Goal: Task Accomplishment & Management: Manage account settings

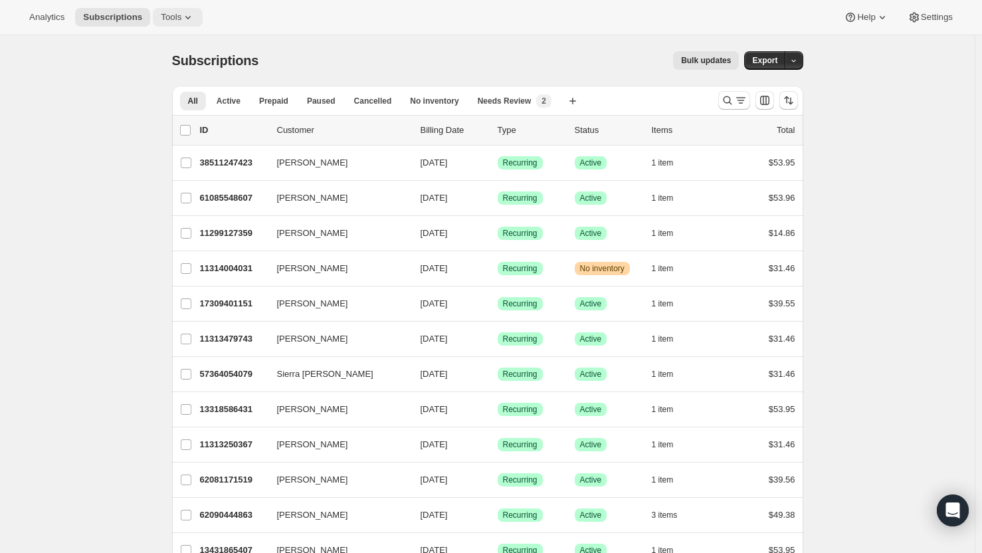
click at [181, 23] on icon at bounding box center [187, 17] width 13 height 13
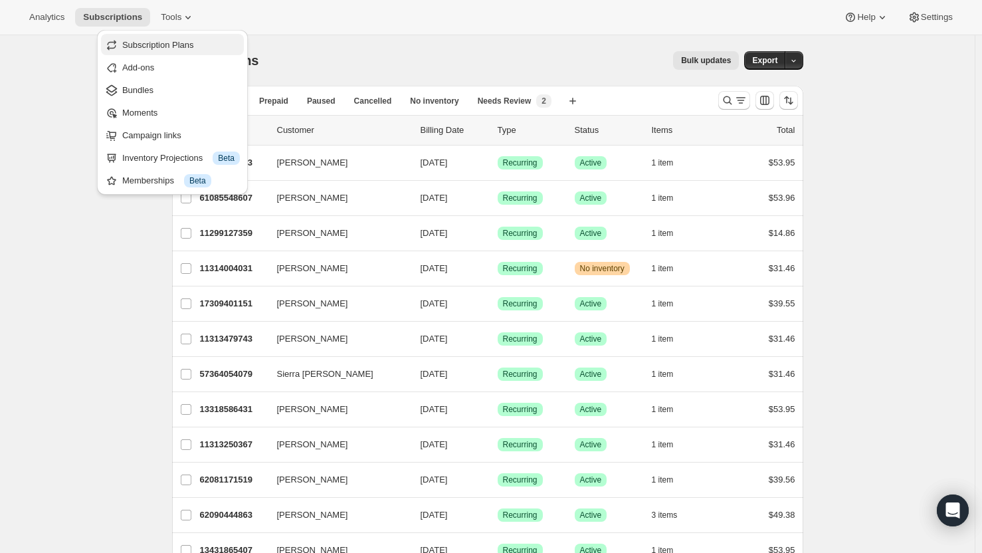
click at [166, 47] on span "Subscription Plans" at bounding box center [158, 45] width 72 height 10
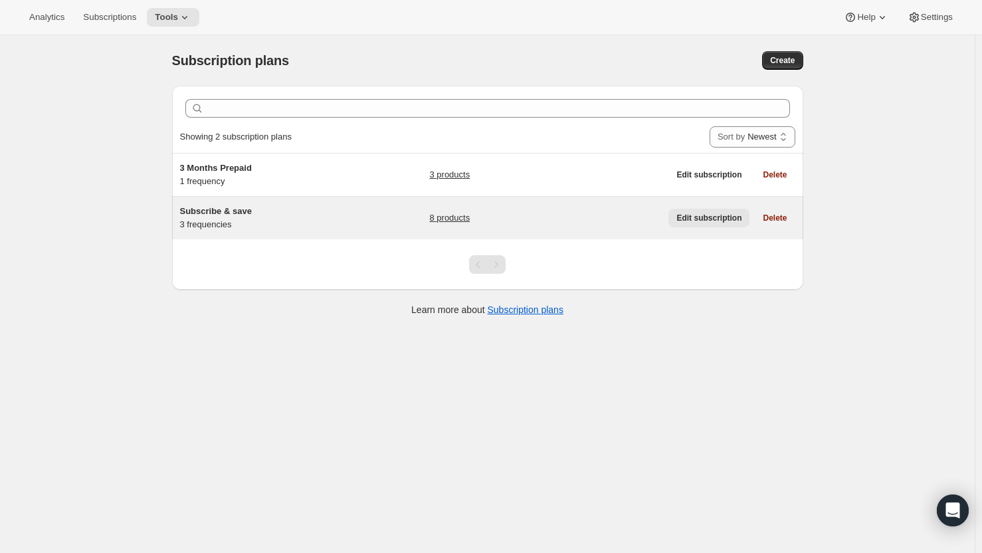
click at [721, 221] on span "Edit subscription" at bounding box center [708, 218] width 65 height 11
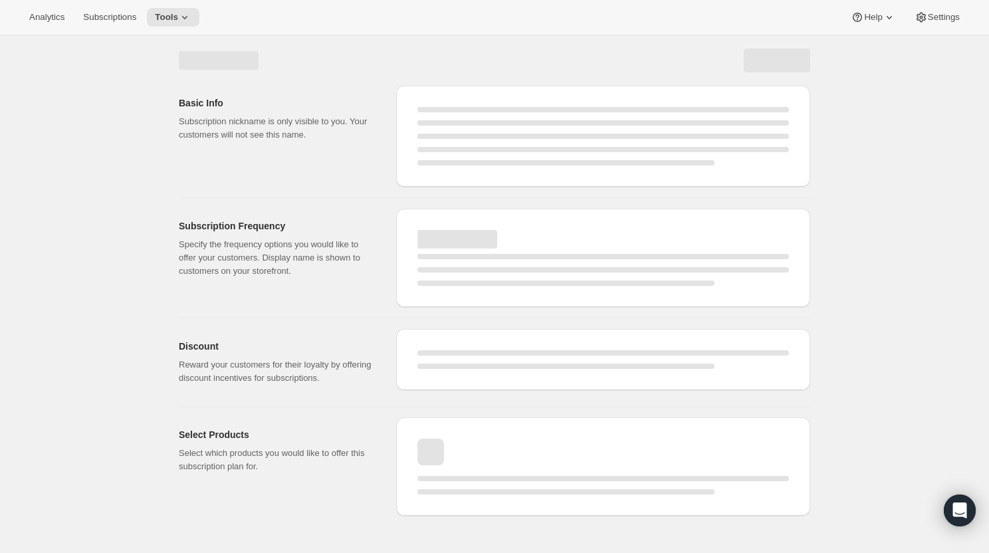
select select "WEEK"
select select "MONTH"
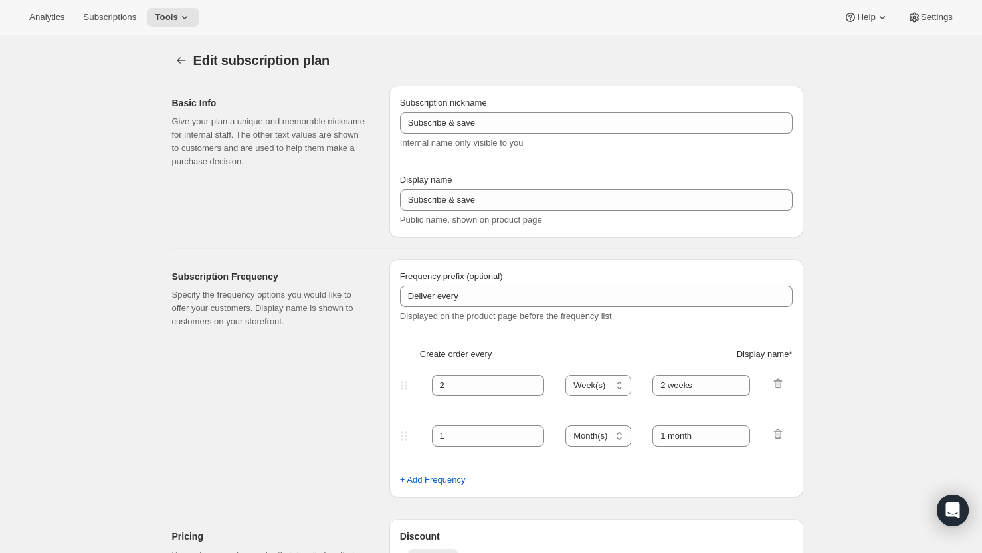
type input "Subscribe & Save 10%"
type input "4"
select select "WEEK"
type input "4 weeks"
type input "10"
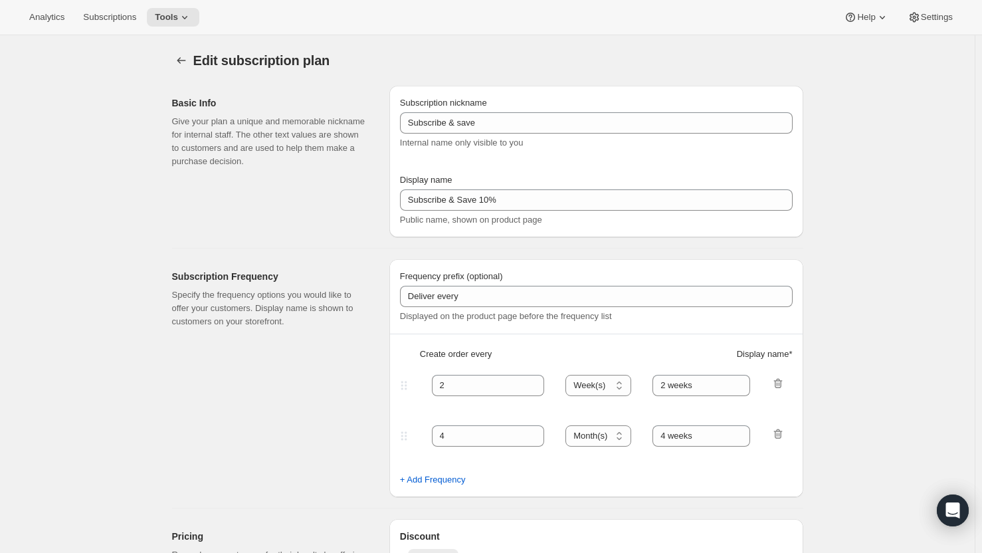
select select "WEEK"
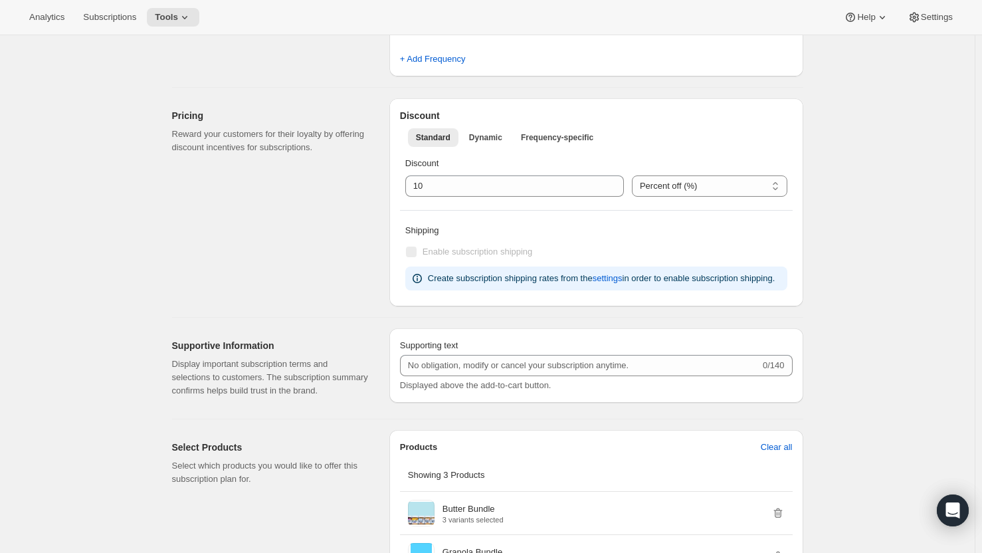
scroll to position [440, 0]
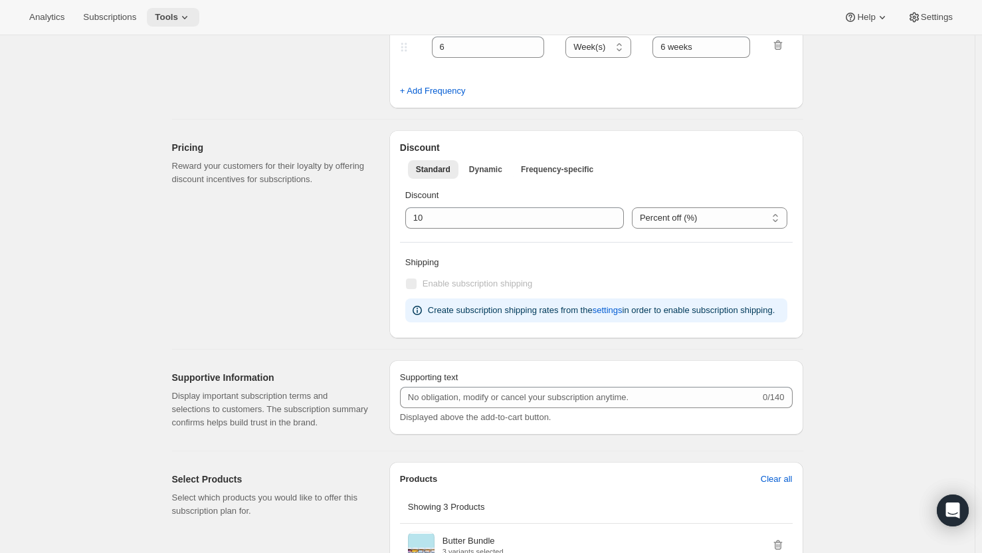
click at [173, 13] on span "Tools" at bounding box center [166, 17] width 23 height 11
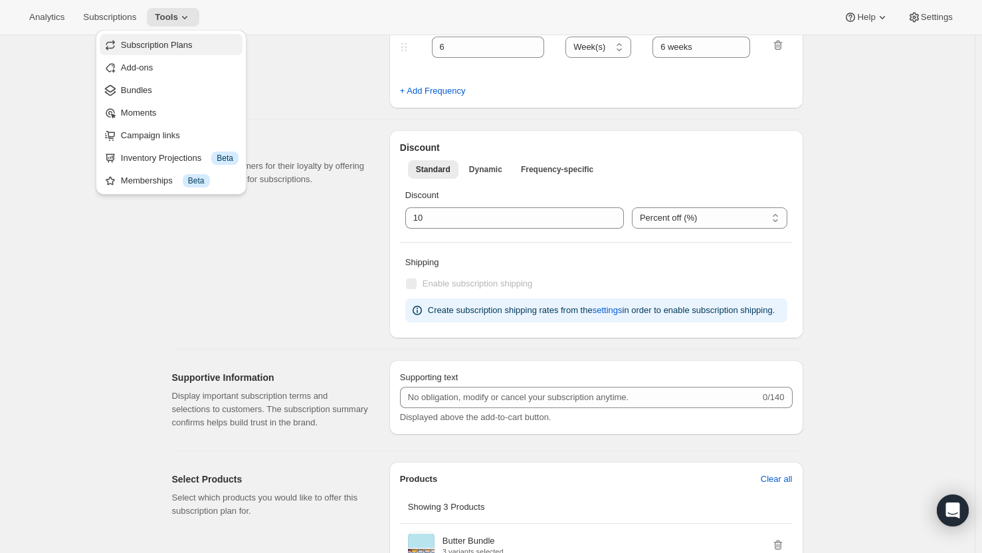
click at [151, 50] on span "Subscription Plans" at bounding box center [180, 45] width 118 height 13
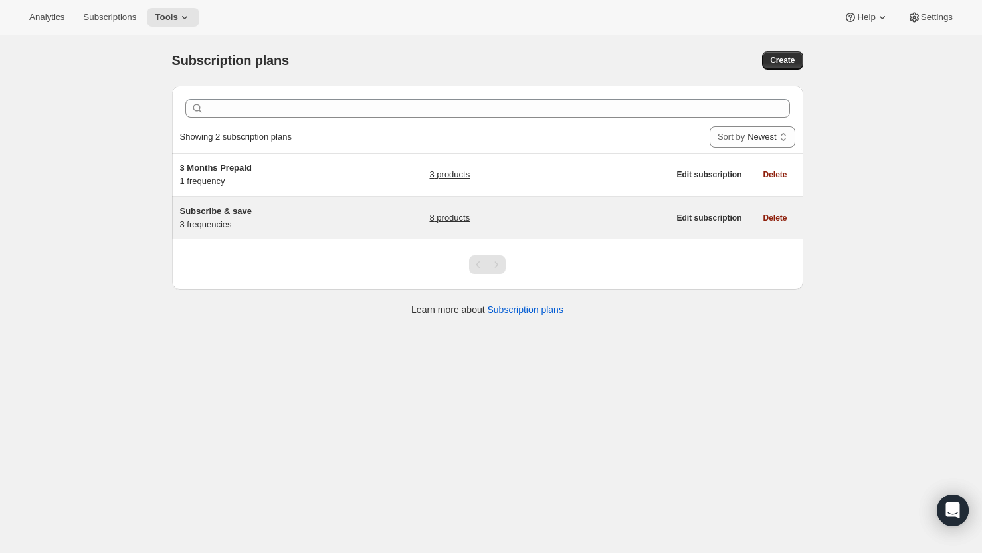
click at [453, 217] on link "8 products" at bounding box center [449, 217] width 41 height 13
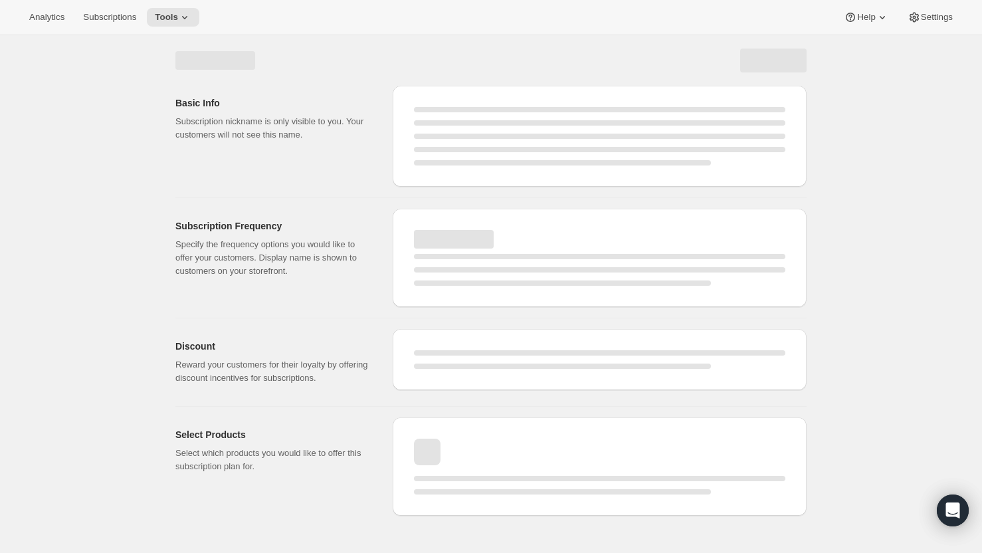
select select "WEEK"
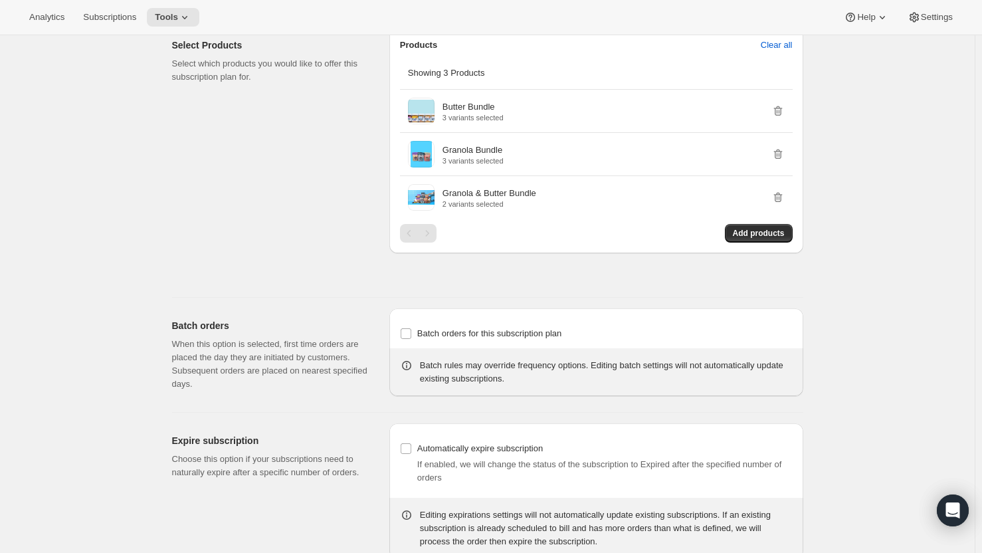
scroll to position [876, 0]
click at [434, 231] on div "Pagination" at bounding box center [427, 231] width 19 height 19
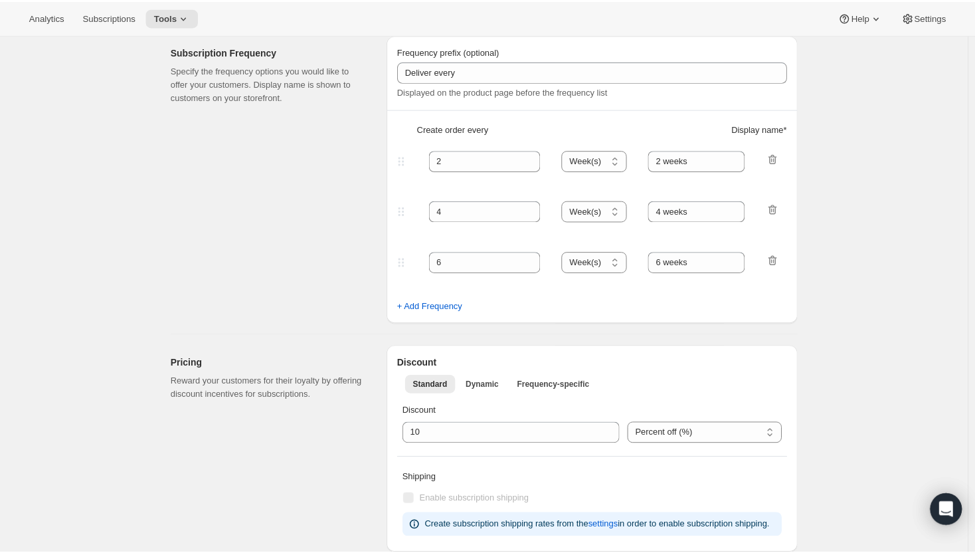
scroll to position [0, 0]
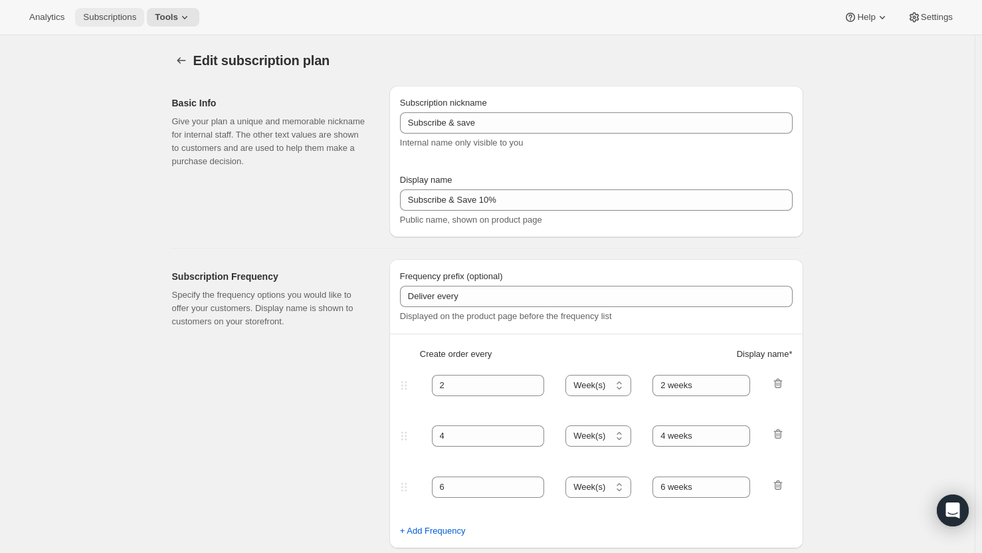
click at [110, 16] on span "Subscriptions" at bounding box center [109, 17] width 53 height 11
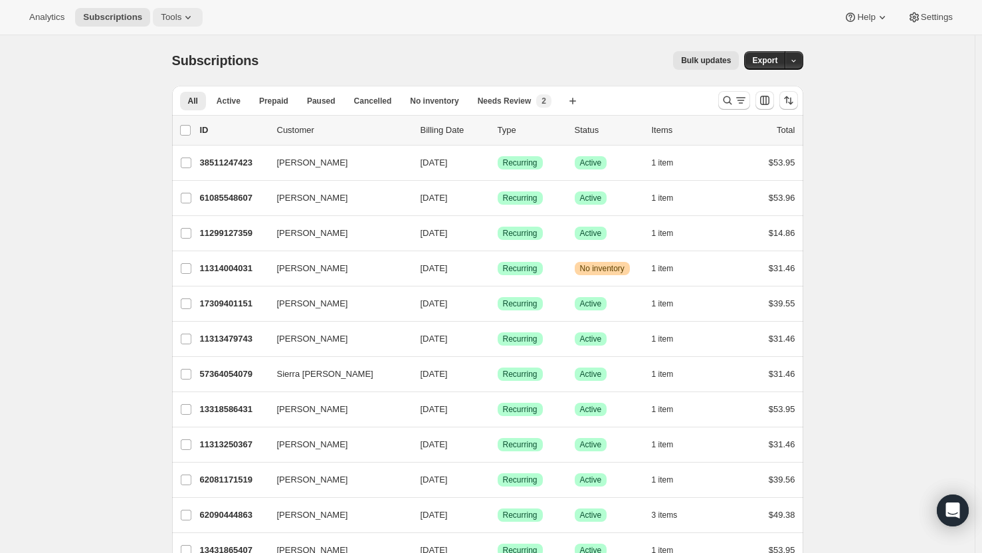
click at [173, 19] on span "Tools" at bounding box center [171, 17] width 21 height 11
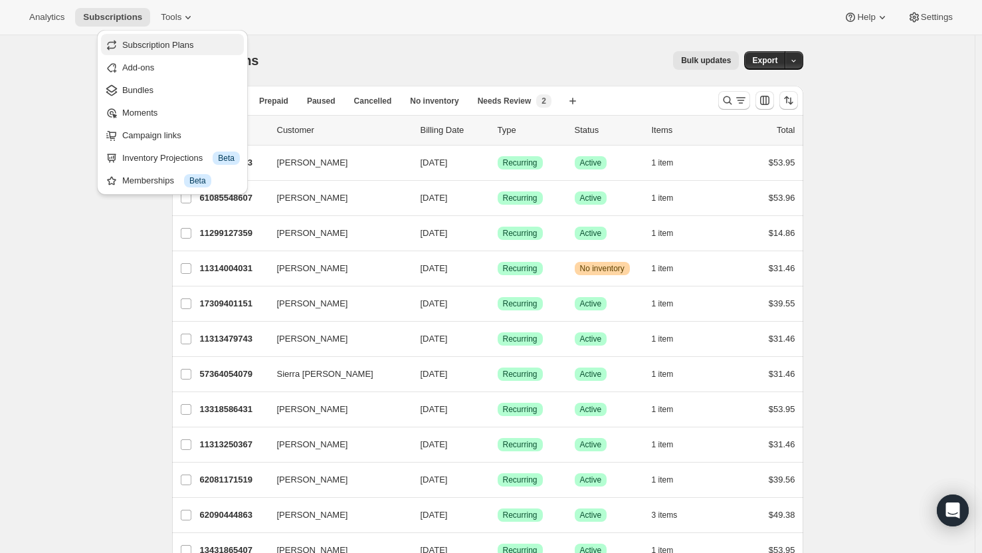
click at [187, 52] on button "Subscription Plans" at bounding box center [172, 44] width 143 height 21
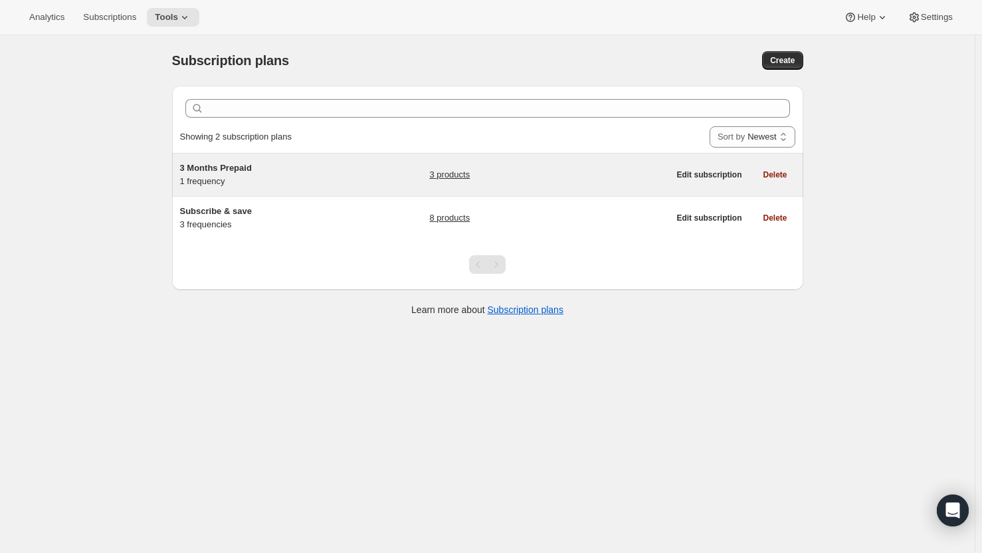
click at [462, 171] on link "3 products" at bounding box center [449, 174] width 41 height 13
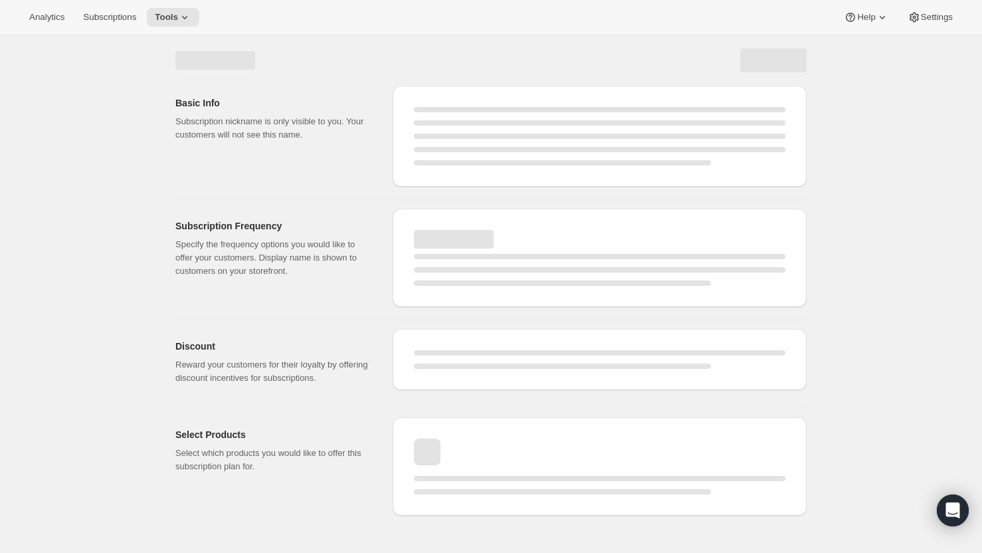
select select "WEEK"
select select "MONTH"
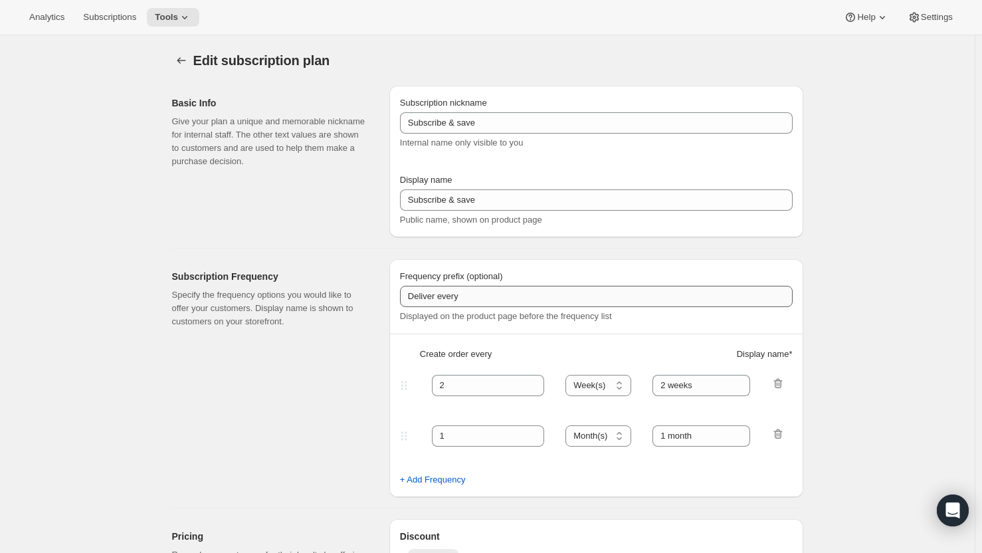
type input "3 Months Prepaid"
select select "MONTH"
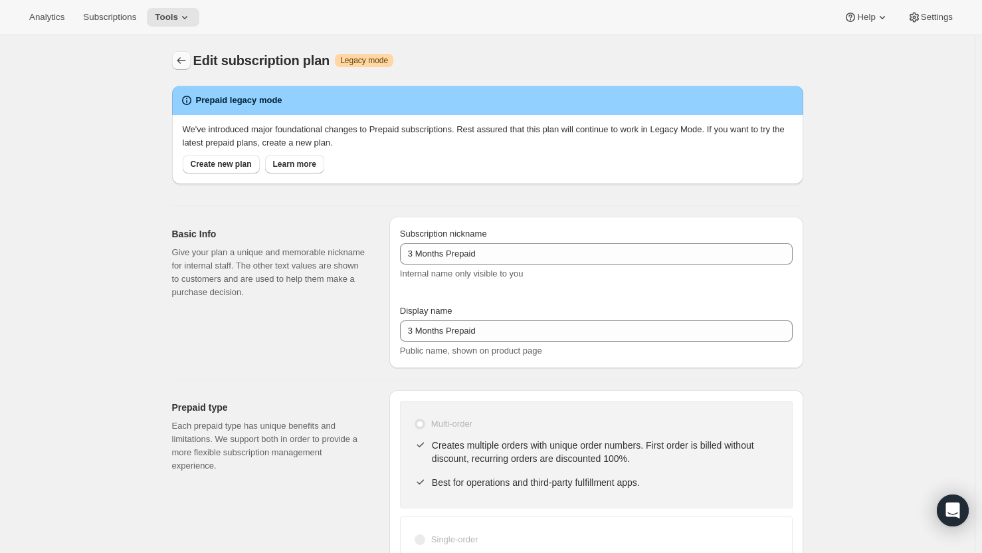
click at [188, 62] on icon "Subscription plans" at bounding box center [181, 60] width 13 height 13
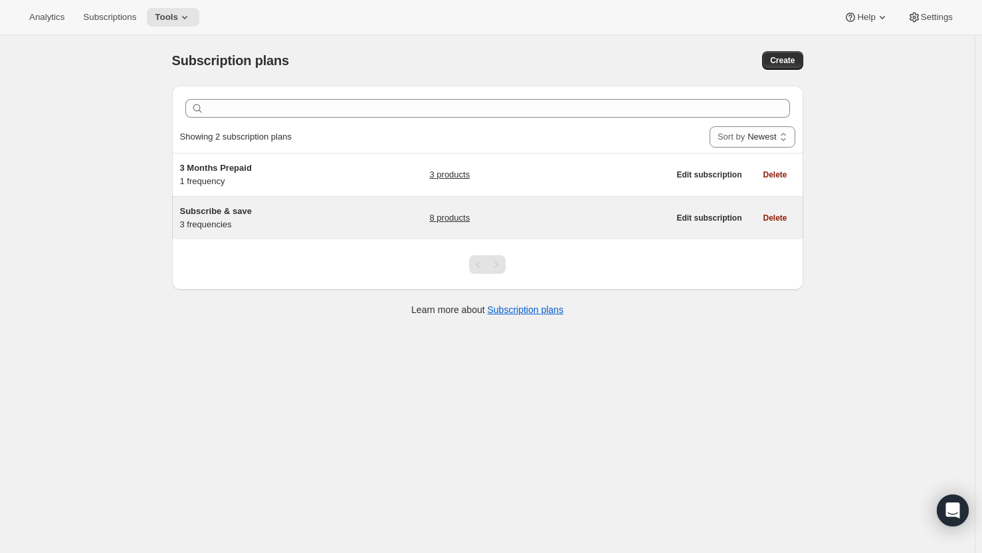
click at [464, 219] on link "8 products" at bounding box center [449, 217] width 41 height 13
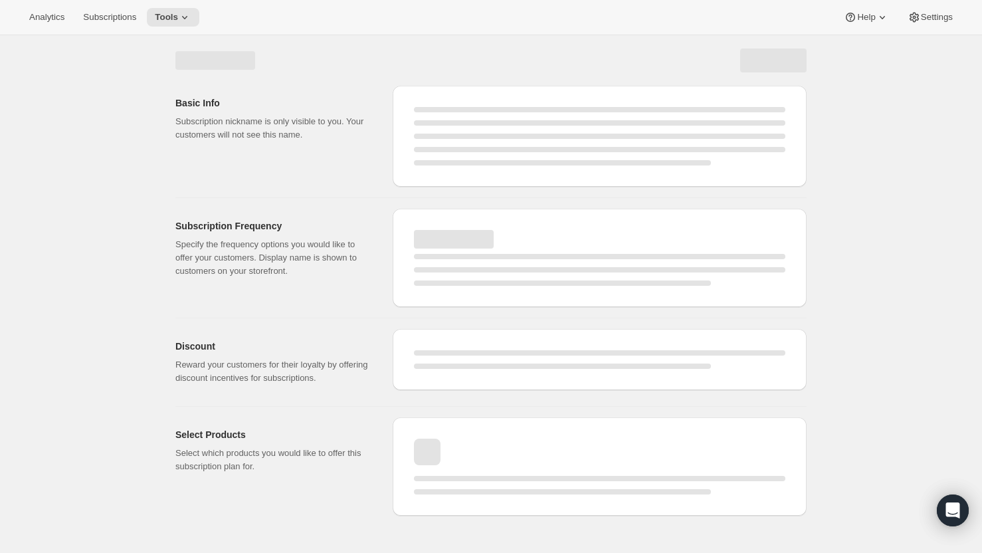
select select "WEEK"
select select "MONTH"
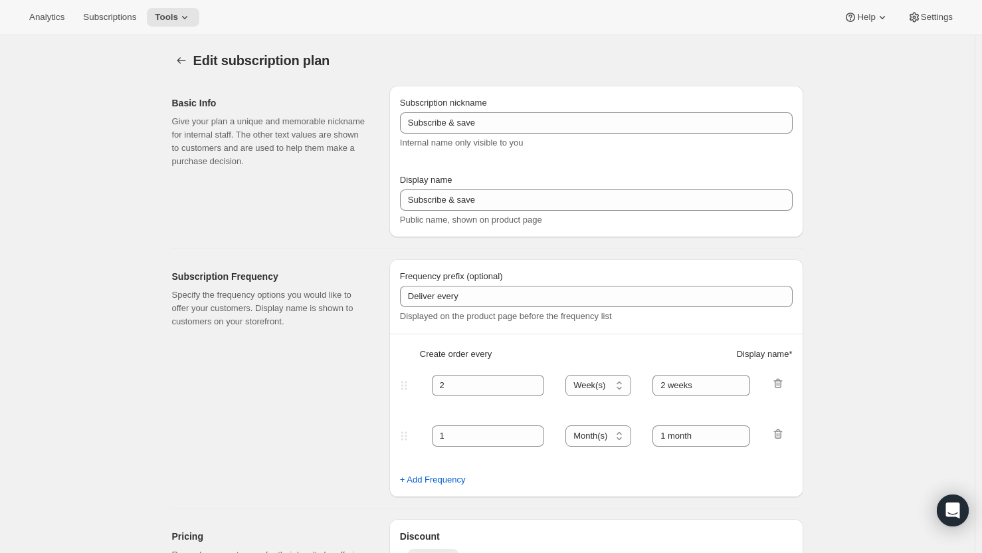
type input "Subscribe & Save 10%"
type input "4"
select select "WEEK"
type input "4 weeks"
type input "10"
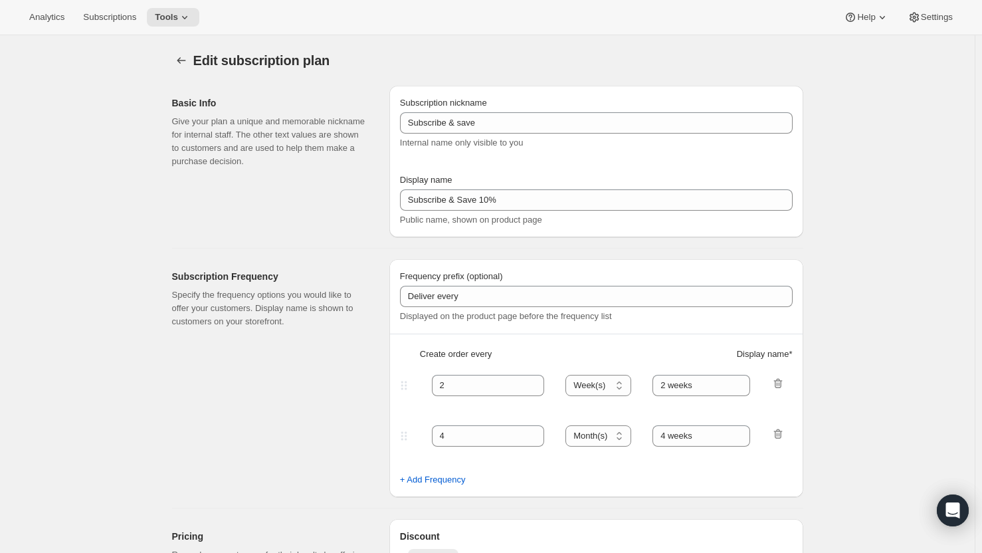
select select "WEEK"
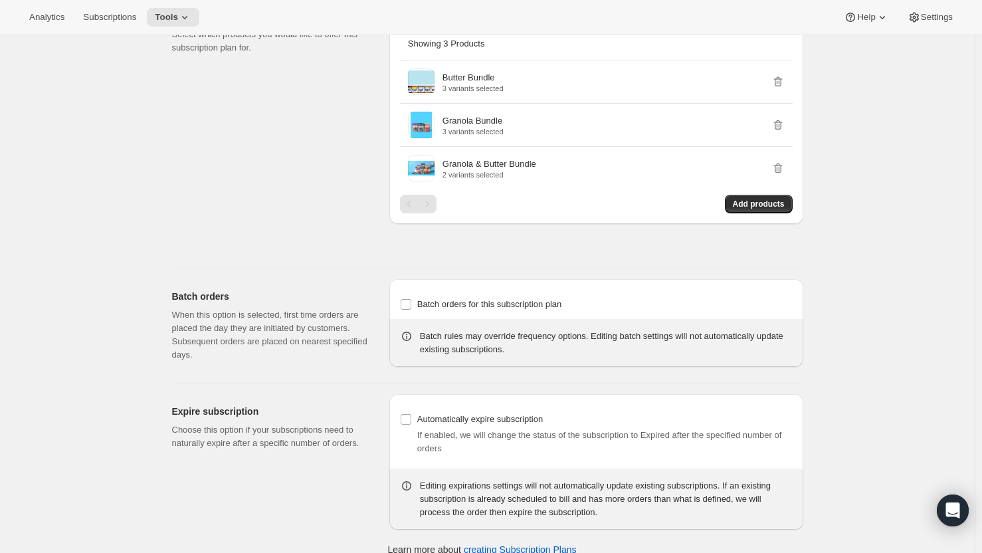
scroll to position [919, 0]
